Goal: Transaction & Acquisition: Purchase product/service

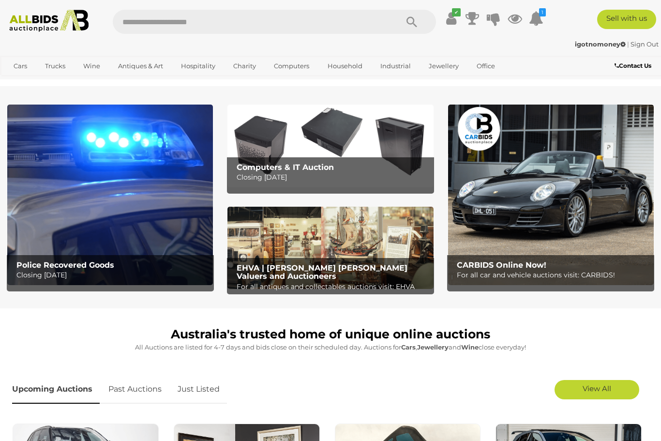
click at [0, 0] on link "Bikes & Scooters" at bounding box center [0, 0] width 0 height 0
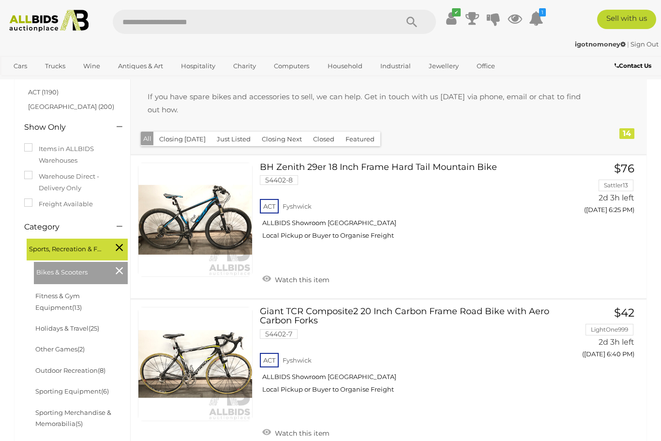
scroll to position [159, 0]
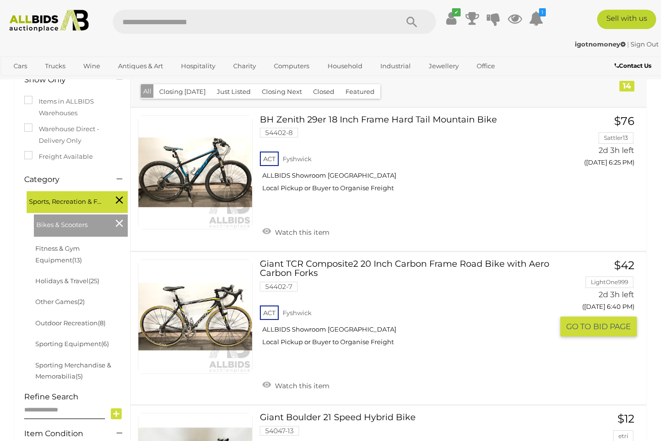
click at [609, 330] on button "GO TO BID PAGE" at bounding box center [598, 327] width 76 height 20
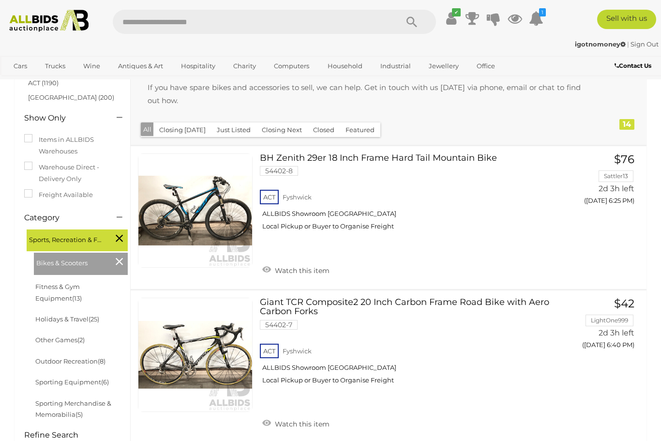
scroll to position [0, 0]
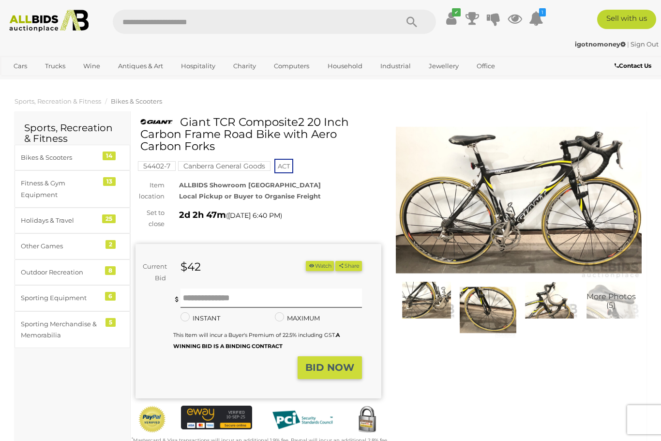
click at [537, 209] on img at bounding box center [519, 200] width 246 height 158
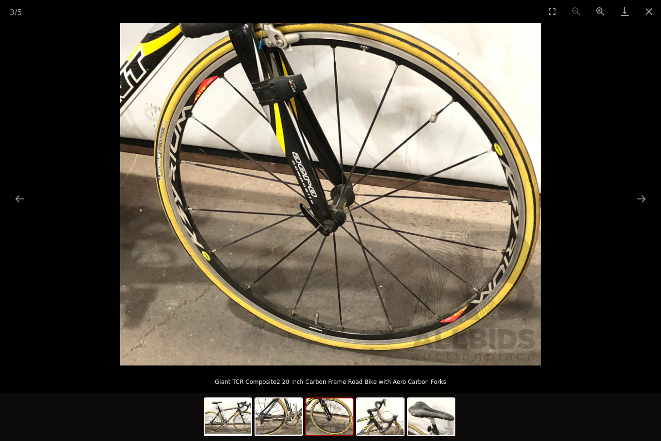
click at [655, 12] on button "Close gallery" at bounding box center [649, 11] width 24 height 23
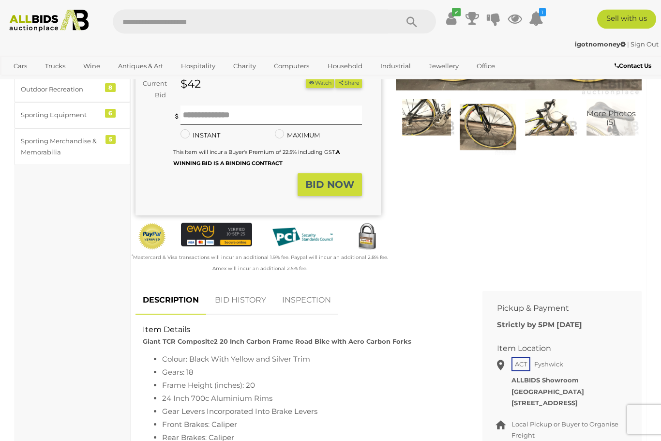
scroll to position [183, 0]
click at [236, 297] on link "BID HISTORY" at bounding box center [241, 300] width 66 height 29
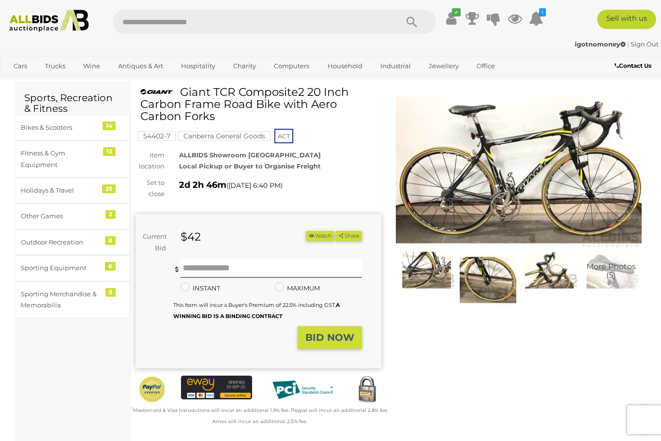
scroll to position [0, 0]
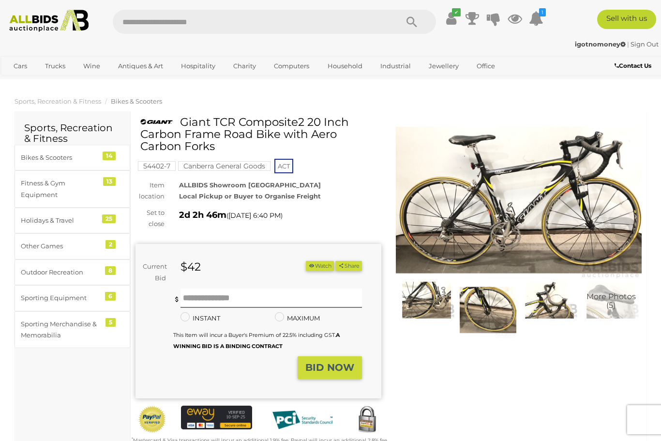
click at [525, 197] on img at bounding box center [519, 200] width 246 height 158
